Goal: Answer question/provide support

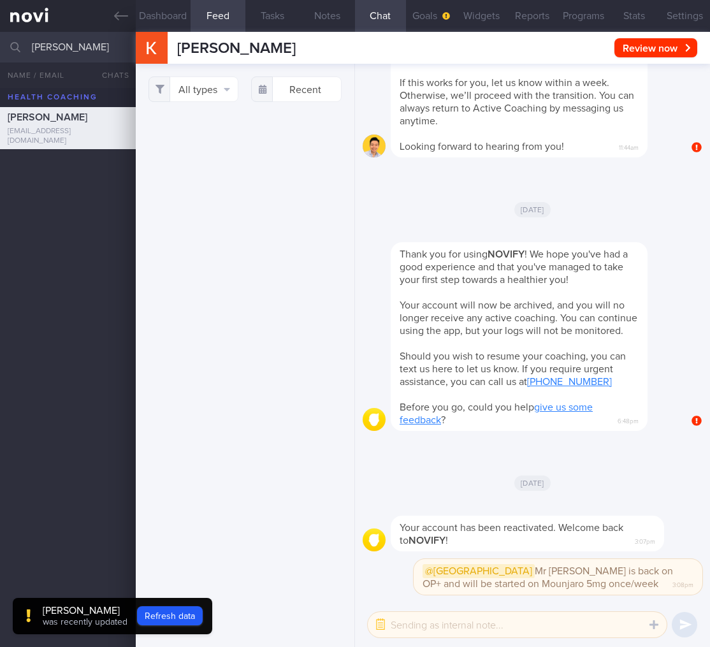
select select "9"
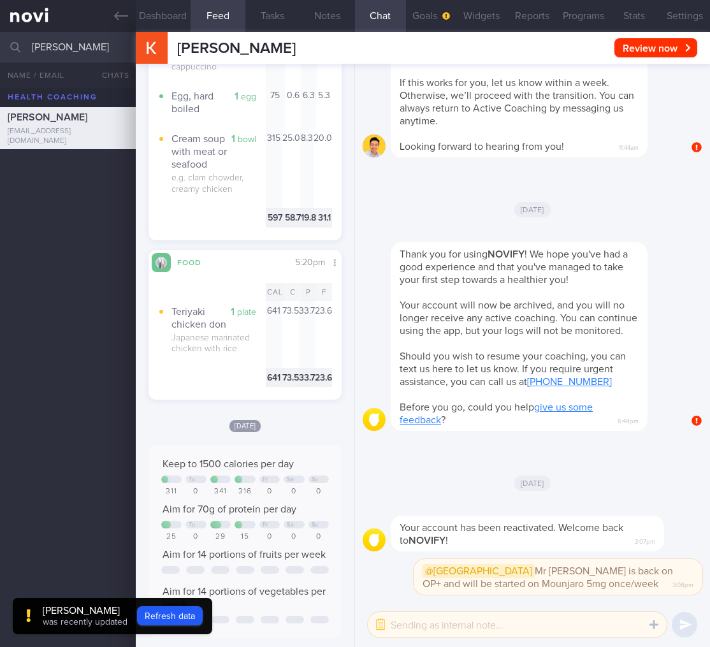
click at [645, 94] on div "[PERSON_NAME] HI [PERSON_NAME]! We noticed there haven’t been any food or worko…" at bounding box center [538, 17] width 295 height 280
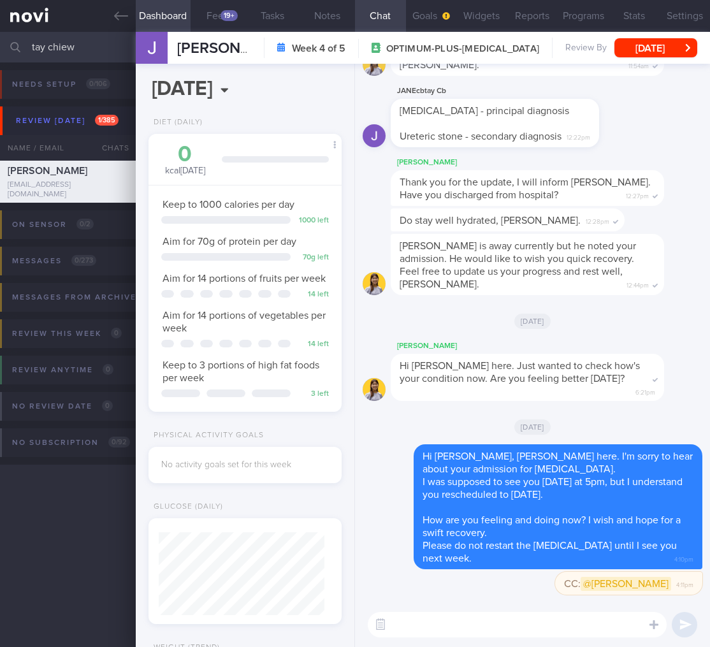
select select "9"
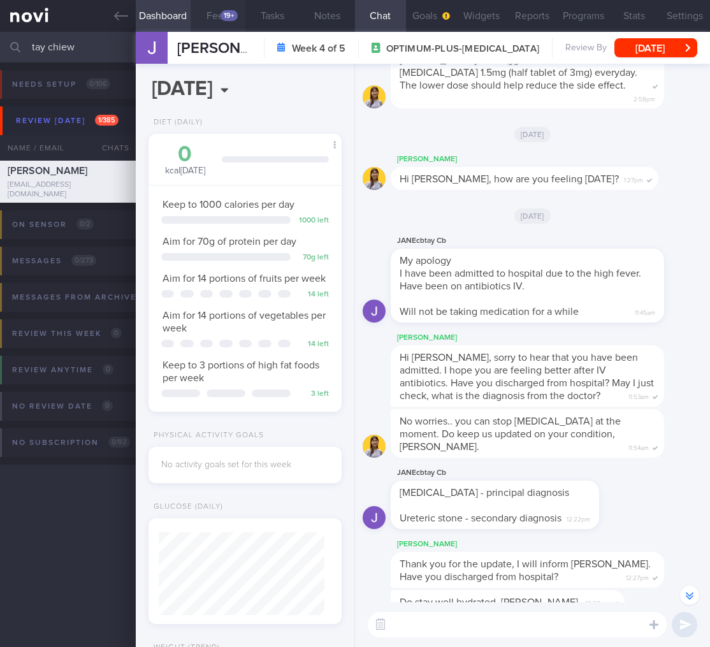
click at [212, 17] on button "Feed 19+" at bounding box center [218, 16] width 55 height 32
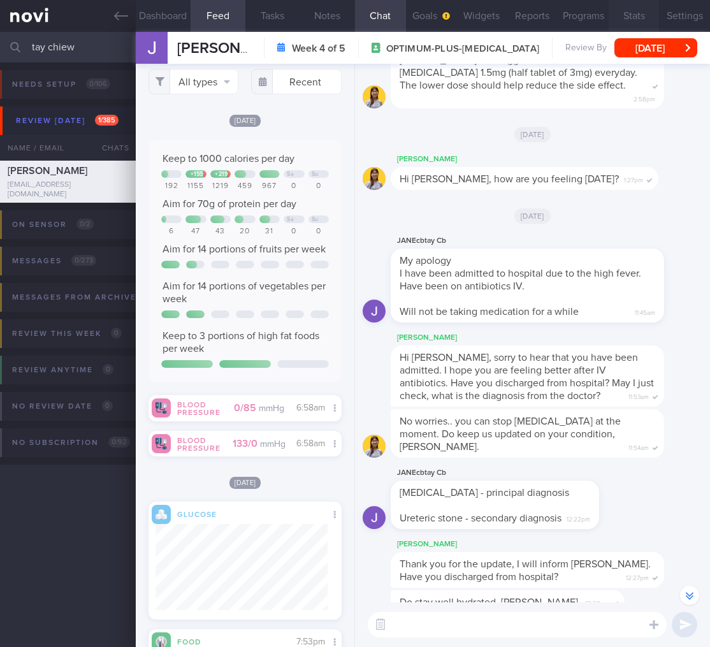
scroll to position [-586, 0]
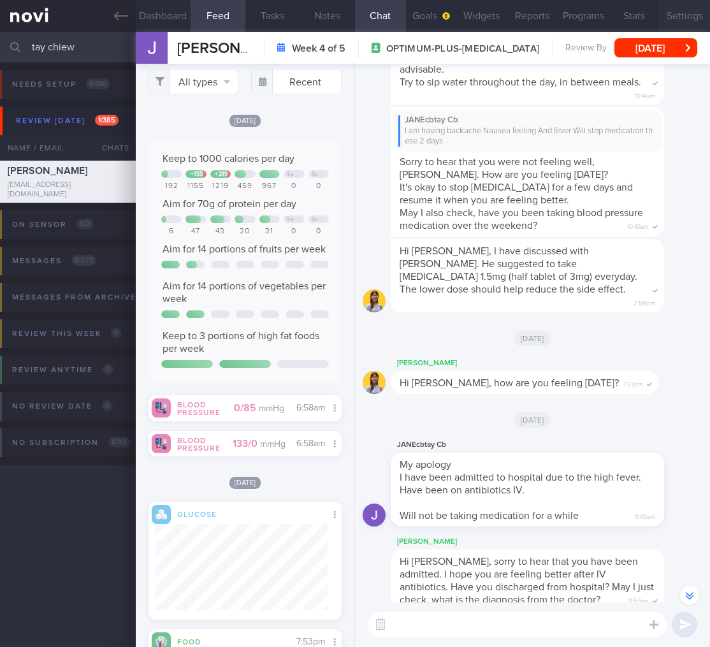
click at [662, 11] on button "Settings" at bounding box center [684, 16] width 51 height 32
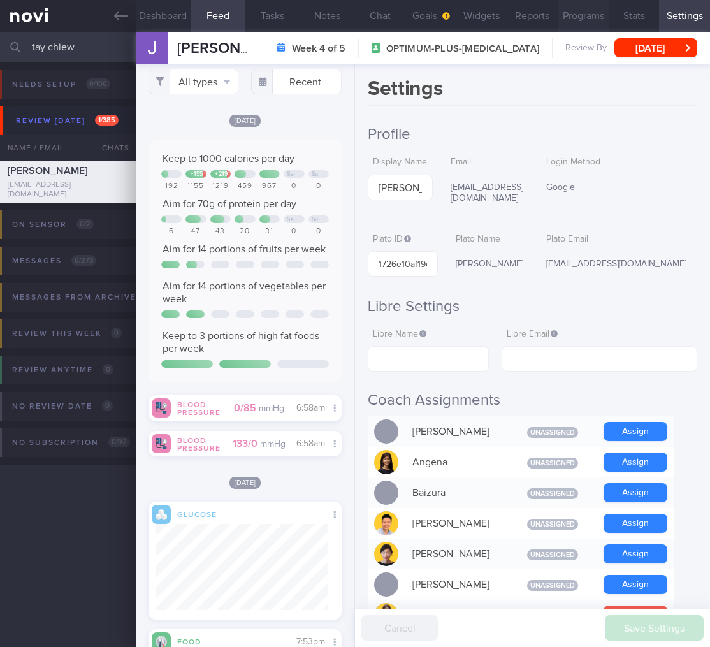
click at [594, 22] on button "Programs" at bounding box center [583, 16] width 51 height 32
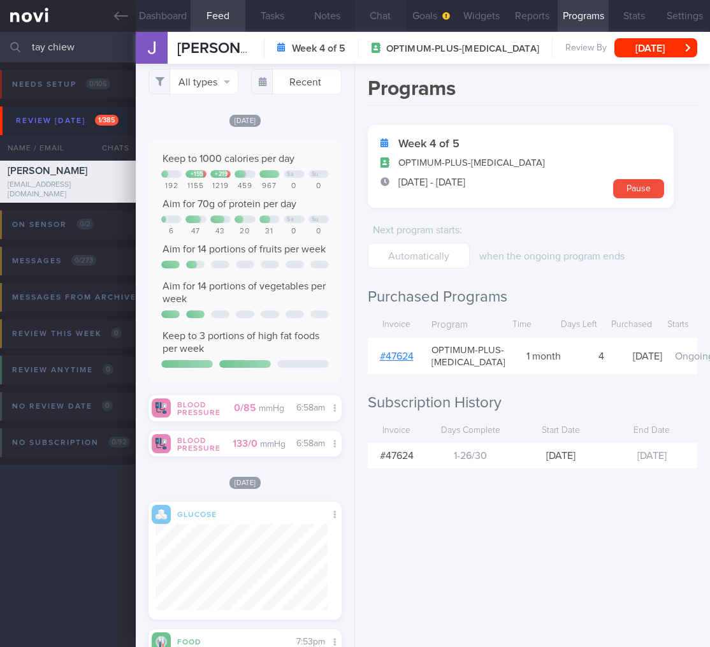
click at [370, 17] on button "Chat" at bounding box center [380, 16] width 51 height 32
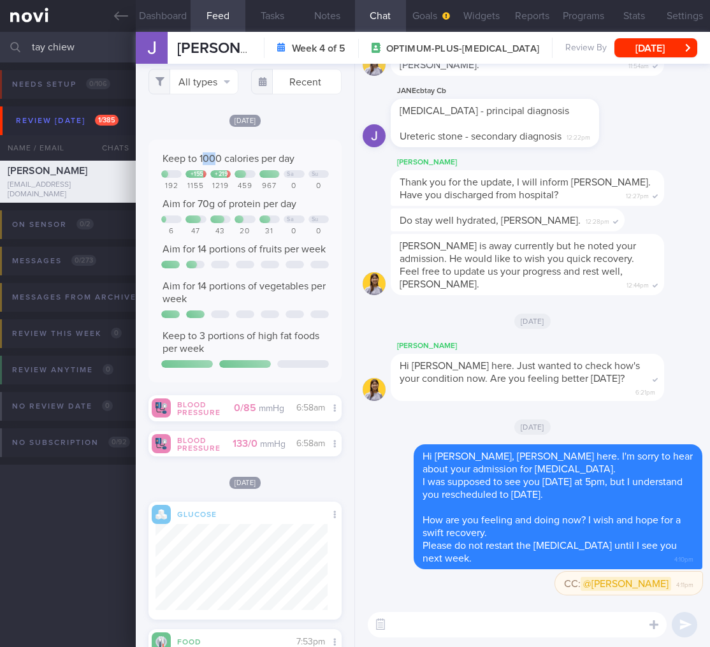
drag, startPoint x: 206, startPoint y: 174, endPoint x: 217, endPoint y: 177, distance: 11.3
click at [217, 164] on span "Keep to 1000 calories per day" at bounding box center [229, 159] width 132 height 10
drag, startPoint x: 188, startPoint y: 214, endPoint x: 266, endPoint y: 229, distance: 79.9
click at [266, 229] on div "Keep to 1000 calories per day + 155 + 219 Sa Su 192 1155 1219 459 967 0 0 Aim f…" at bounding box center [245, 260] width 168 height 217
click at [0, 38] on html "You are offline! Some functionality will be unavailable Patients New Users Coac…" at bounding box center [355, 323] width 710 height 647
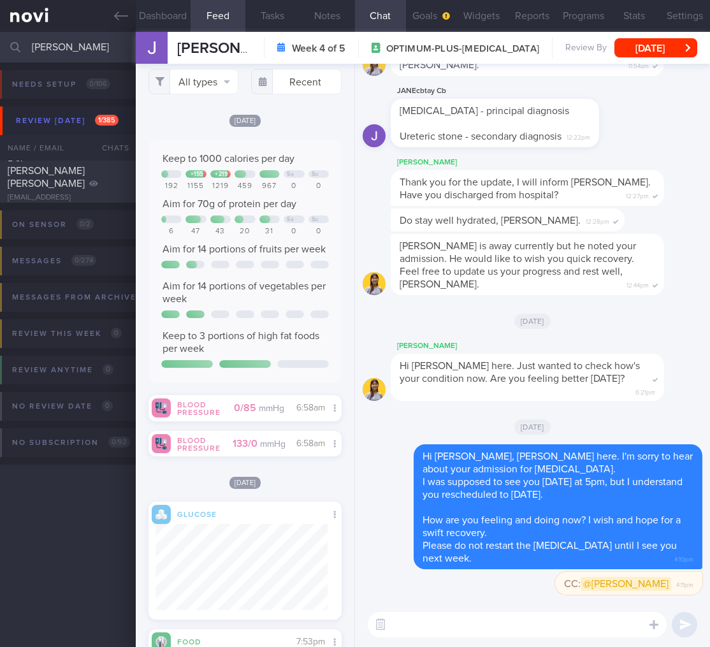
type input "anna del"
click at [64, 177] on span "Del Rosario Anna Katrina Katigbak" at bounding box center [46, 171] width 77 height 36
select select "8"
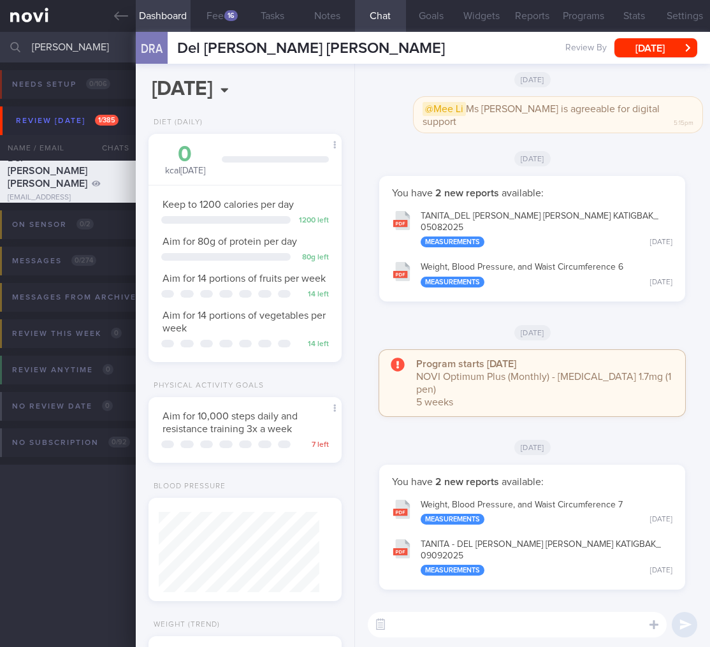
scroll to position [99, 161]
click at [115, 7] on link at bounding box center [68, 16] width 136 height 32
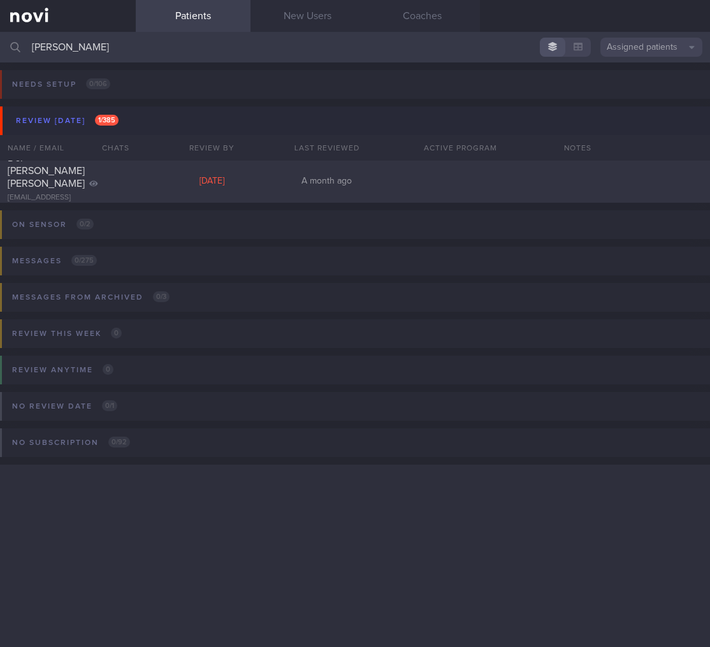
drag, startPoint x: 87, startPoint y: 54, endPoint x: -57, endPoint y: 28, distance: 146.4
click at [0, 28] on html "You are offline! Some functionality will be unavailable Patients New Users Coac…" at bounding box center [355, 323] width 710 height 647
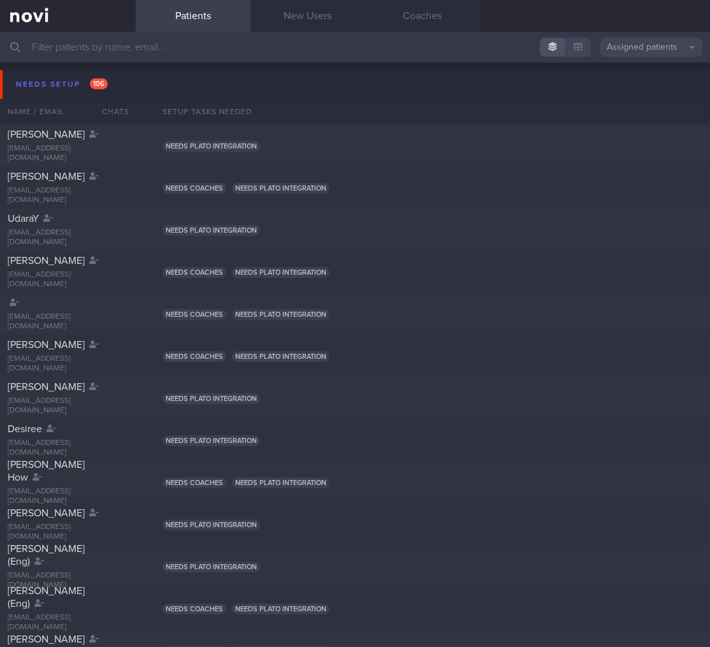
click at [150, 85] on button "Needs setup 106" at bounding box center [357, 84] width 714 height 29
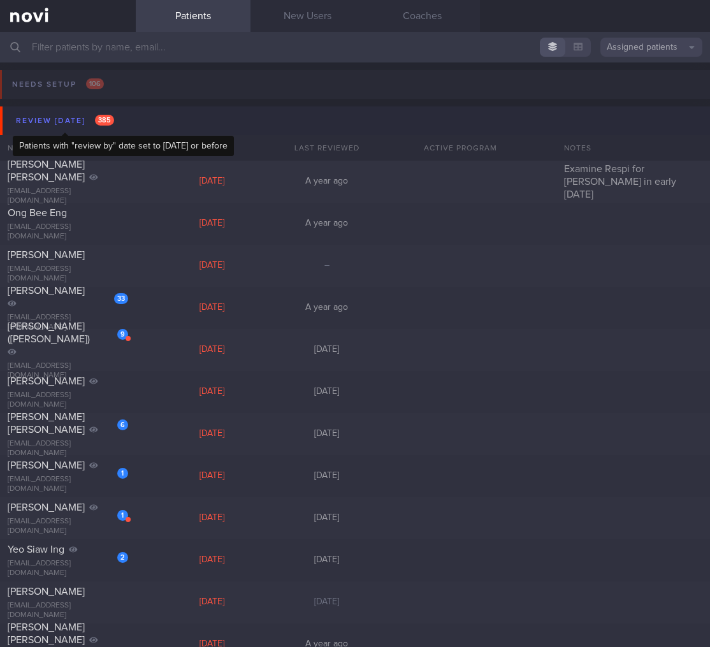
click at [99, 122] on span "385" at bounding box center [104, 120] width 19 height 11
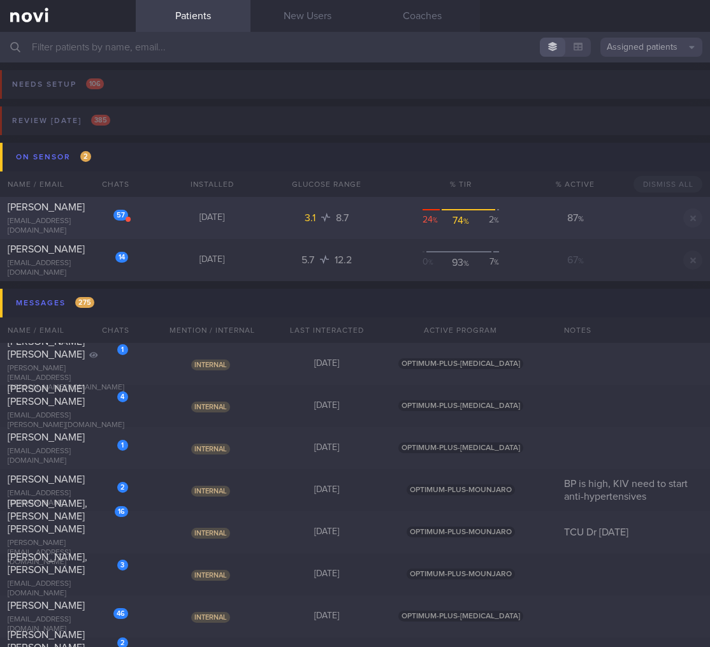
click at [90, 221] on div "will.chua09@gmail.com" at bounding box center [68, 226] width 120 height 19
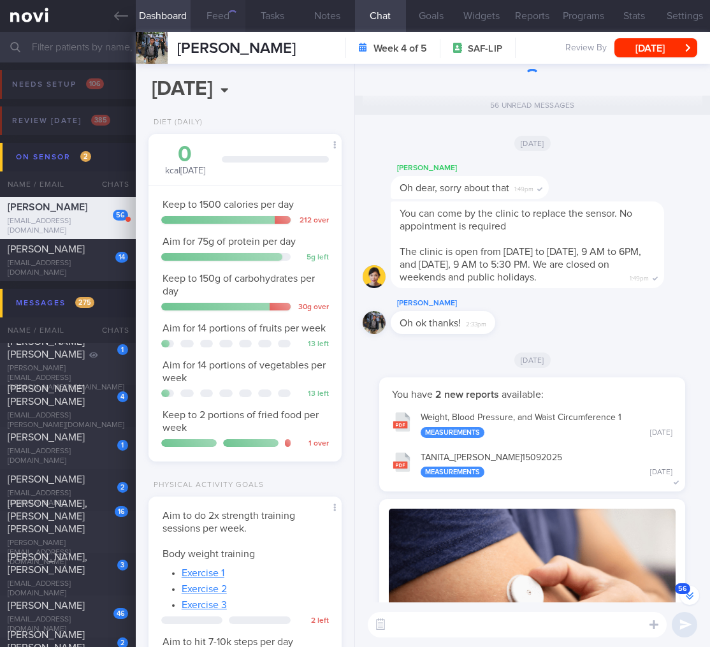
scroll to position [212, 0]
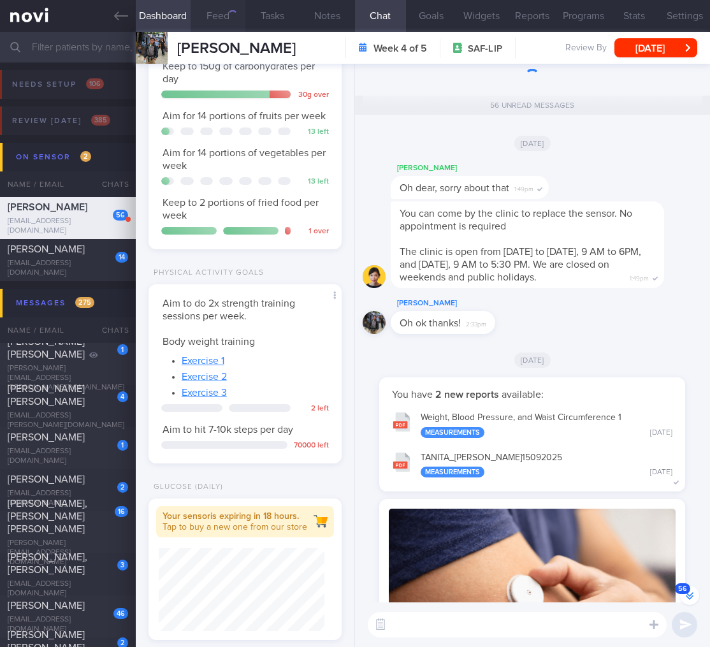
click at [222, 10] on button "Feed" at bounding box center [218, 16] width 55 height 32
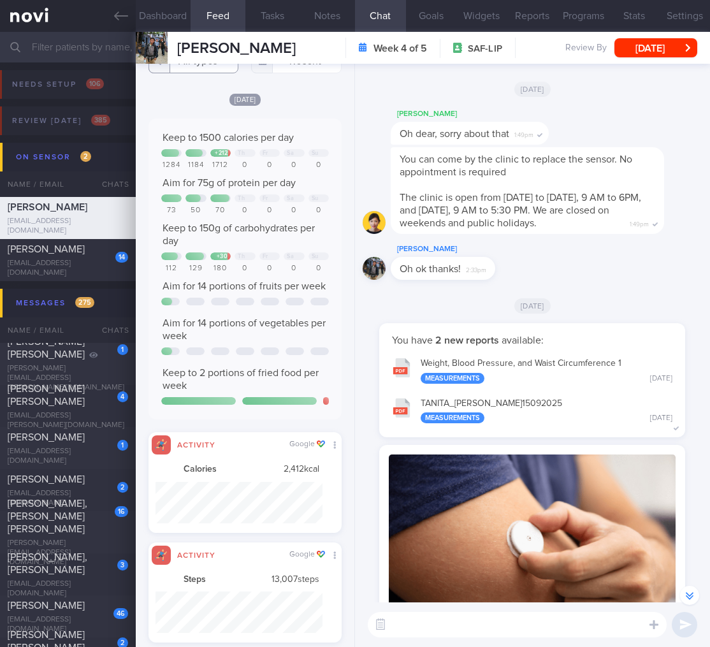
click at [220, 69] on button "All types" at bounding box center [193, 60] width 90 height 25
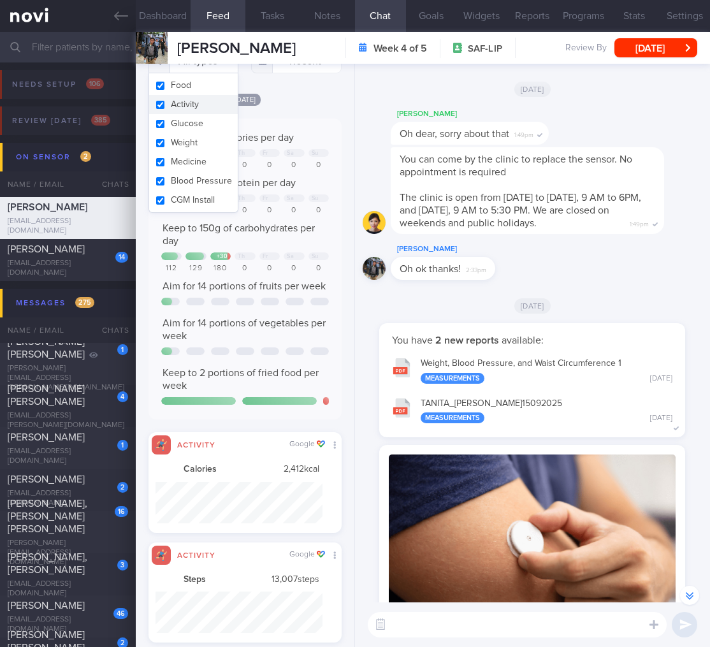
click at [193, 103] on button "Activity" at bounding box center [193, 104] width 89 height 19
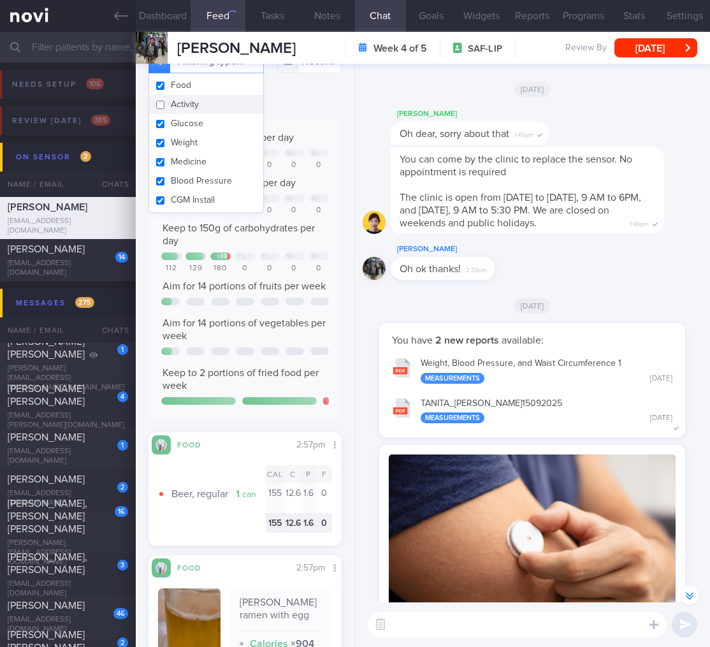
checkbox input "false"
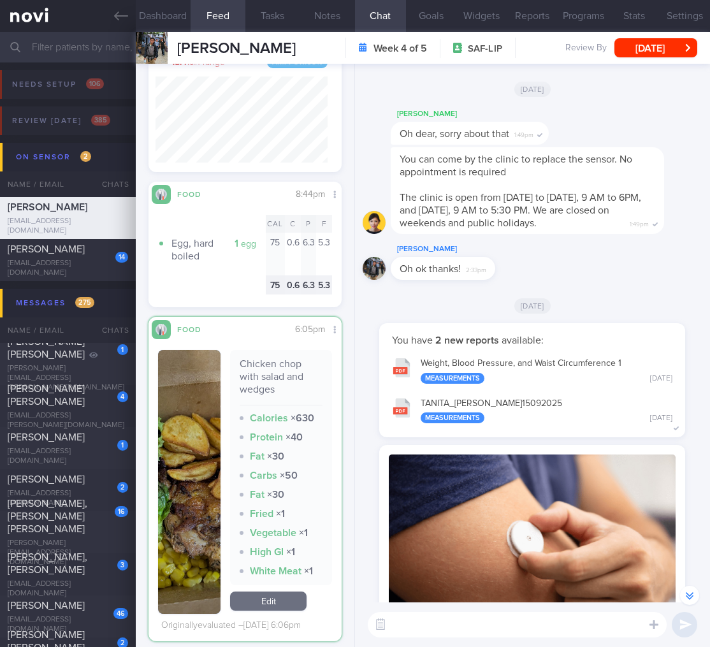
click at [200, 480] on img "button" at bounding box center [189, 482] width 63 height 264
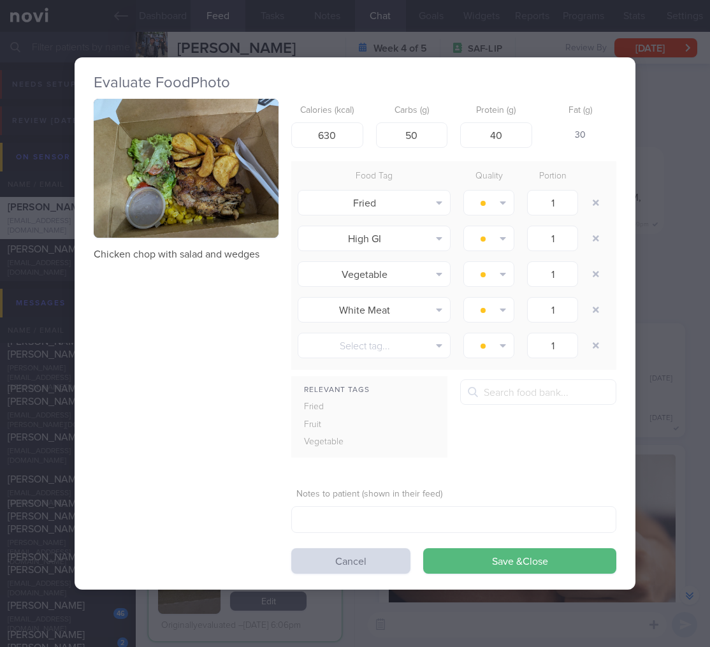
drag, startPoint x: 90, startPoint y: 252, endPoint x: 250, endPoint y: 251, distance: 160.0
click at [250, 251] on div "Evaluate Food Photo Chicken chop with salad and wedges Calories (kcal) 630 Carb…" at bounding box center [355, 323] width 561 height 533
click at [259, 251] on p "Chicken chop with salad and wedges" at bounding box center [186, 254] width 185 height 13
